Goal: Task Accomplishment & Management: Complete application form

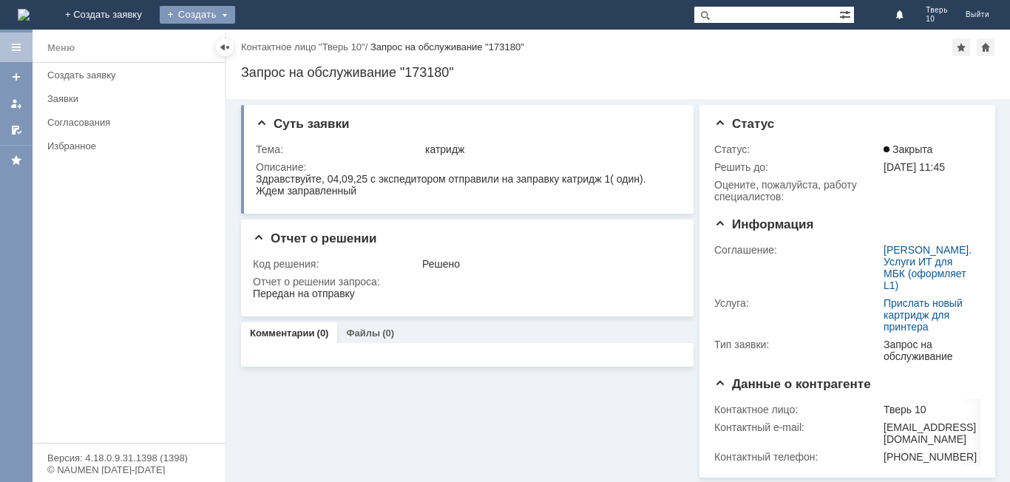
click at [235, 10] on div "Создать" at bounding box center [197, 15] width 75 height 18
click at [275, 44] on link "Заявка" at bounding box center [219, 44] width 112 height 18
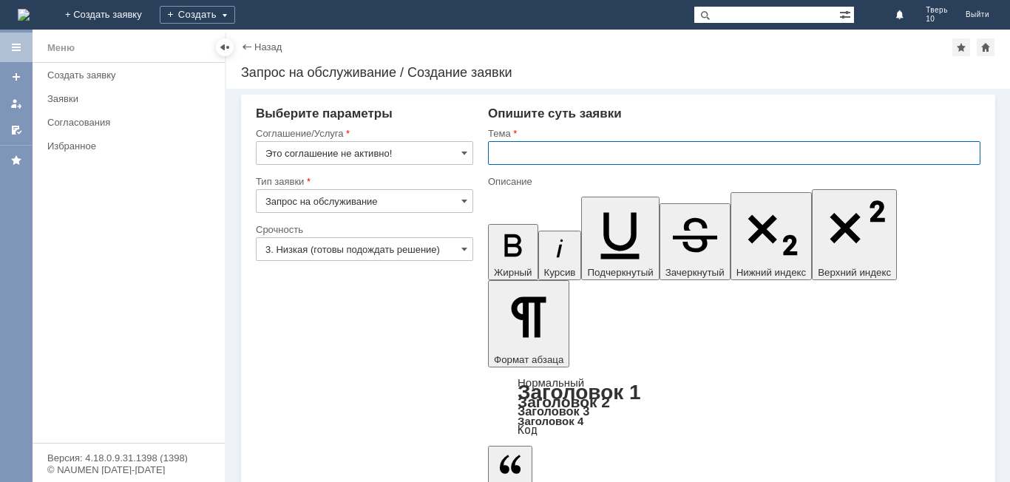
click at [518, 155] on input "text" at bounding box center [734, 153] width 492 height 24
type input "удалить"
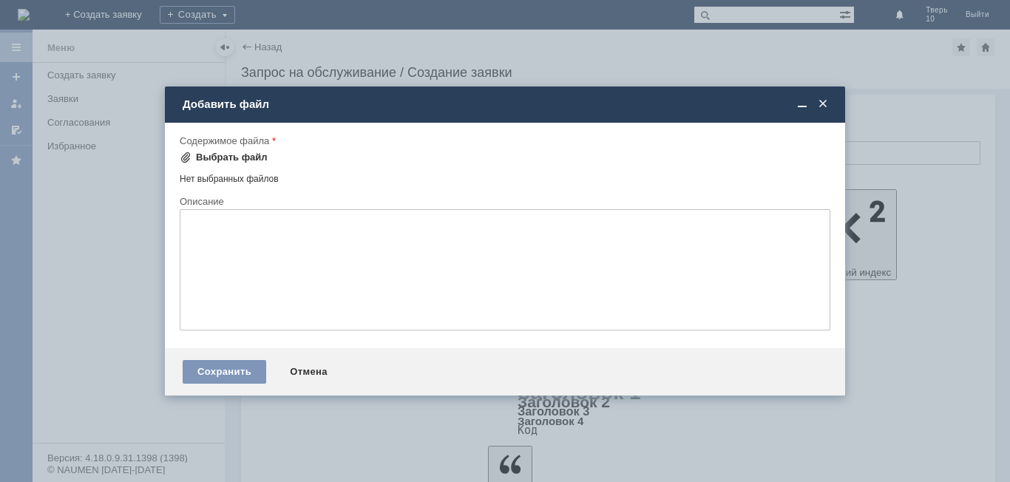
click at [230, 158] on div "Выбрать файл" at bounding box center [232, 158] width 72 height 12
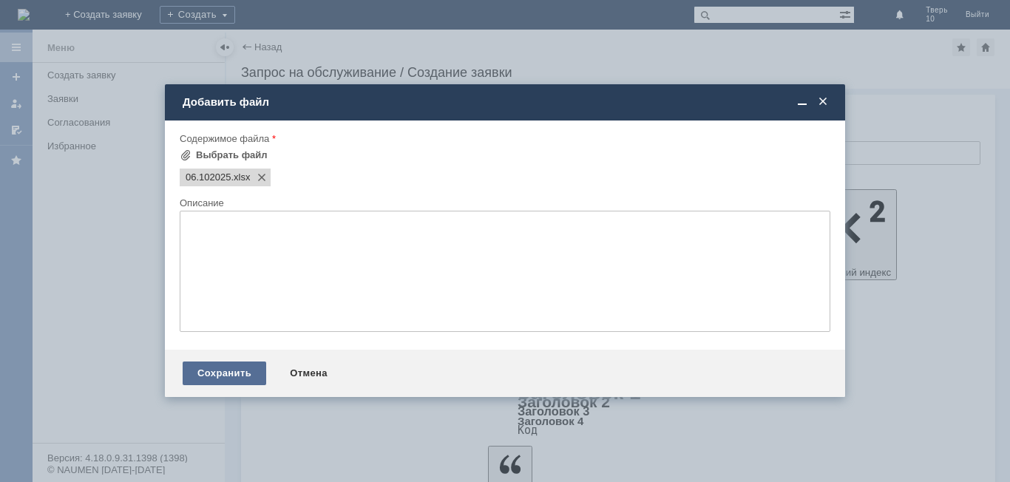
click at [225, 373] on div "Сохранить" at bounding box center [225, 373] width 84 height 24
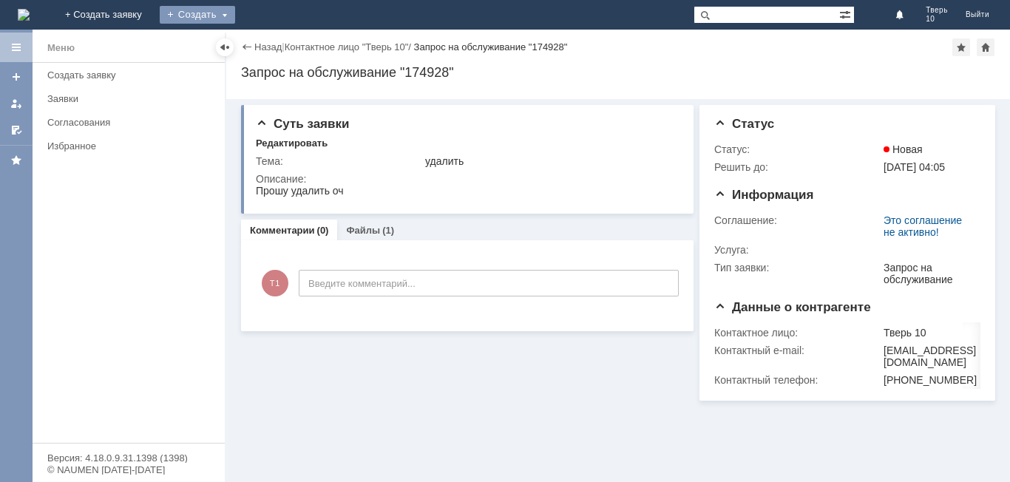
click at [235, 16] on div "Создать" at bounding box center [197, 15] width 75 height 18
click at [235, 13] on div "Создать" at bounding box center [197, 15] width 75 height 18
click at [235, 14] on div "Создать" at bounding box center [197, 15] width 75 height 18
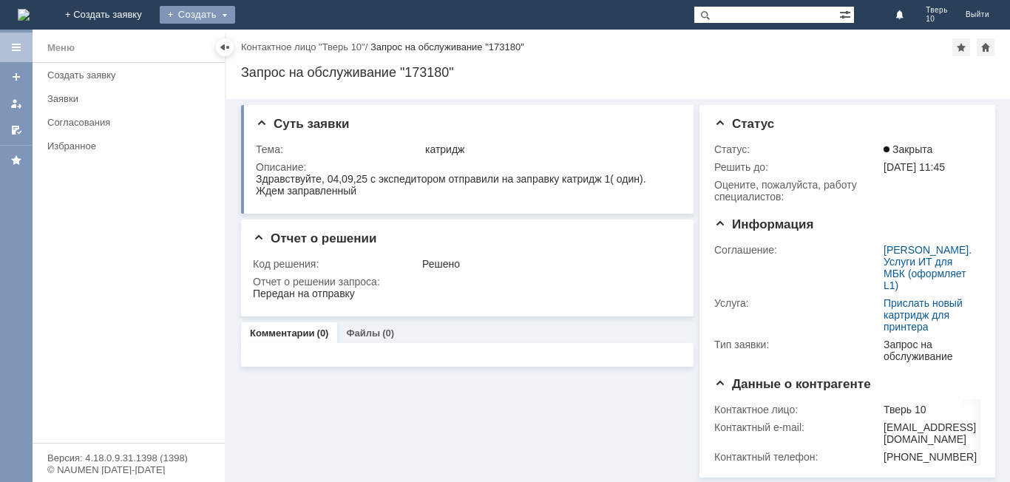
click at [235, 15] on div "Создать" at bounding box center [197, 15] width 75 height 18
click at [275, 38] on link "Заявка" at bounding box center [219, 44] width 112 height 18
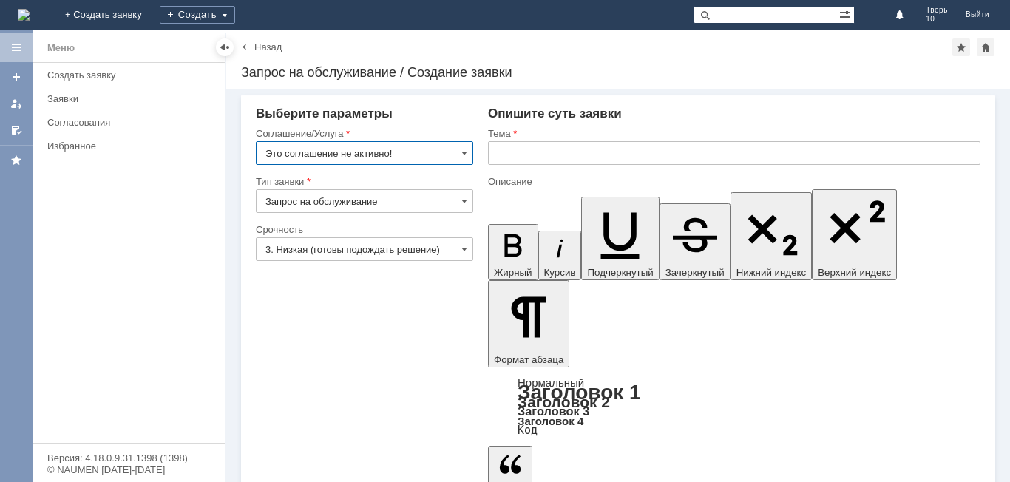
click at [538, 154] on input "text" at bounding box center [734, 153] width 492 height 24
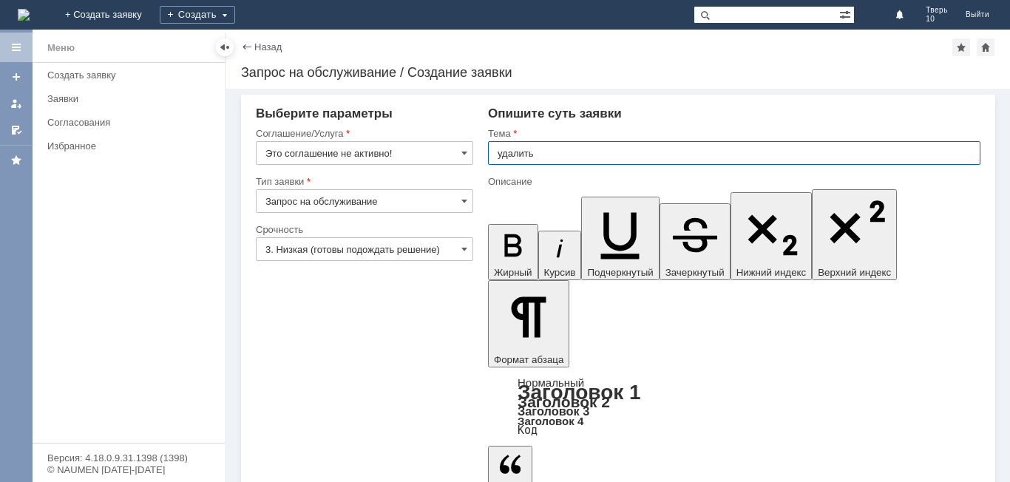
type input "удалить"
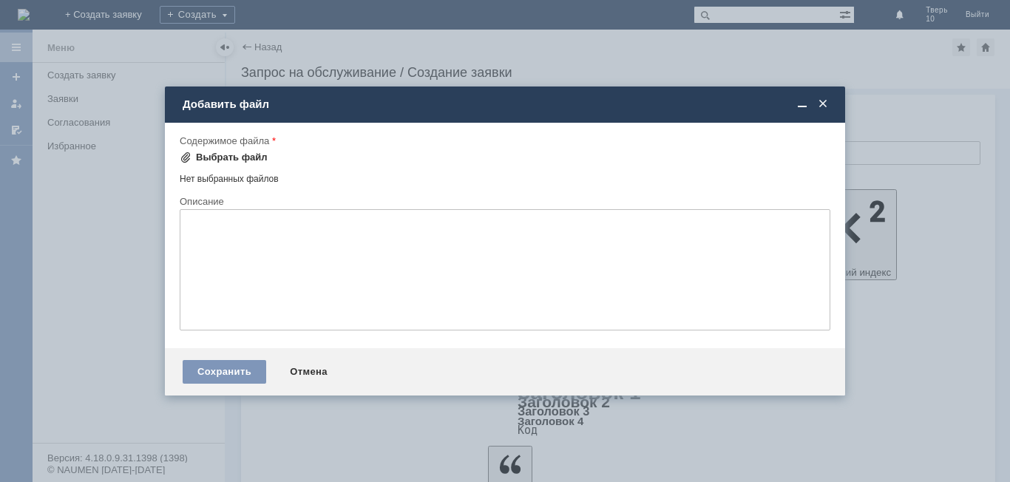
click at [222, 157] on div "Выбрать файл" at bounding box center [232, 158] width 72 height 12
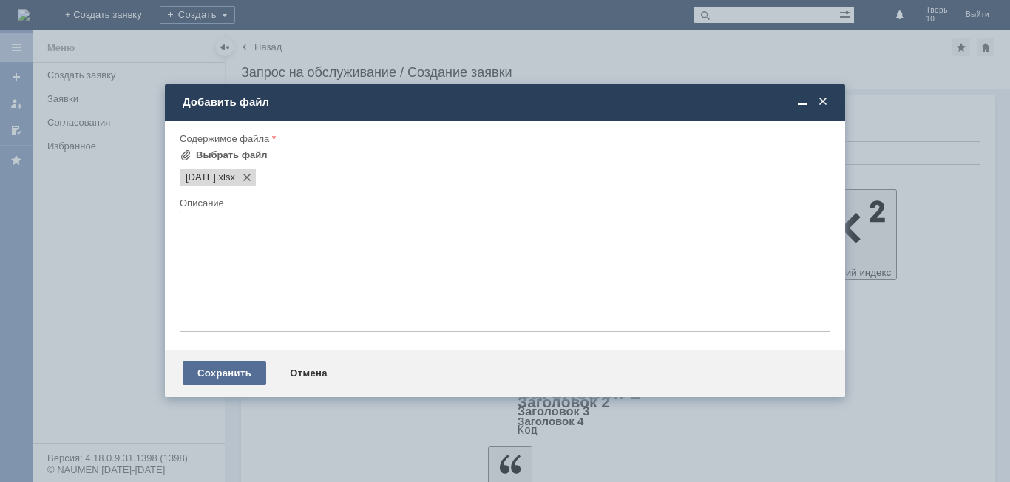
click at [232, 373] on div "Сохранить" at bounding box center [225, 373] width 84 height 24
